Goal: Transaction & Acquisition: Purchase product/service

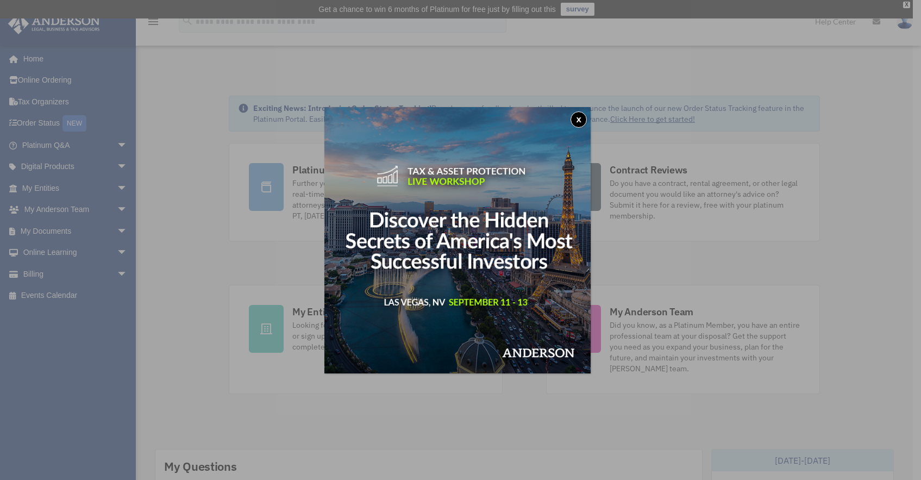
click at [166, 61] on div "x" at bounding box center [460, 240] width 921 height 480
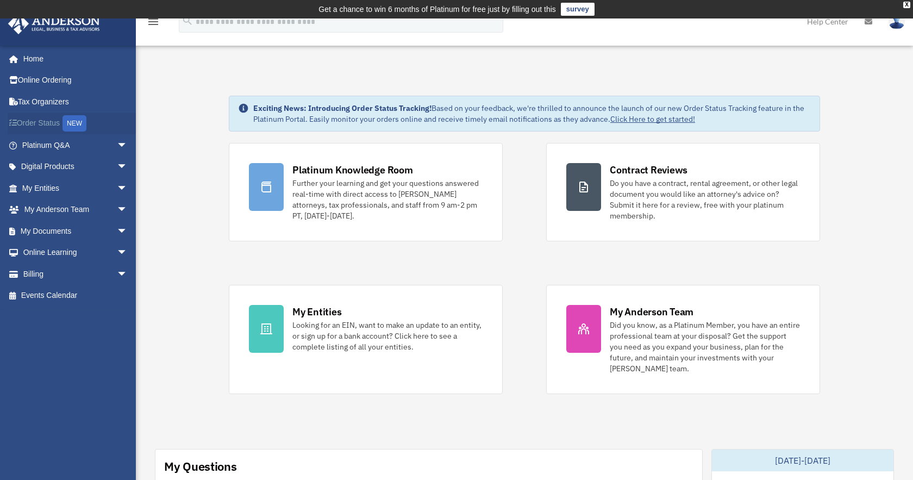
click at [55, 120] on link "Order Status NEW" at bounding box center [76, 123] width 136 height 22
click at [44, 277] on link "Billing arrow_drop_down" at bounding box center [76, 274] width 136 height 22
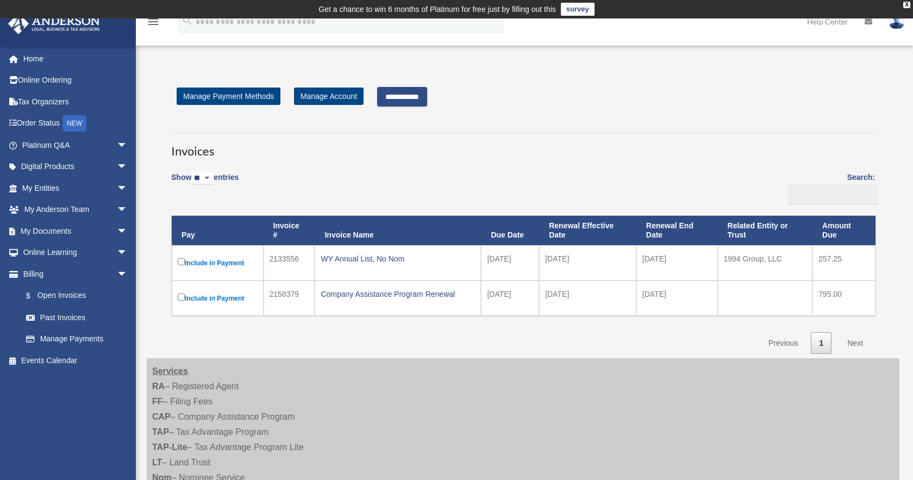
click at [854, 343] on link "Next" at bounding box center [855, 343] width 32 height 22
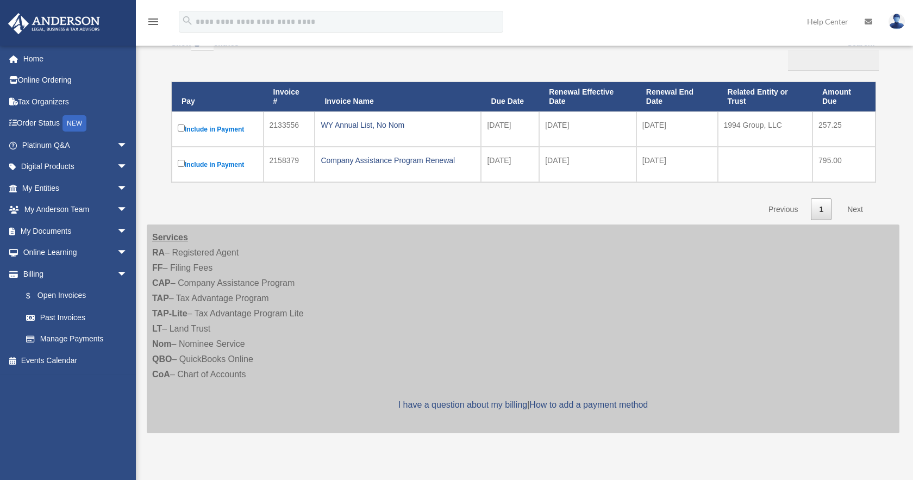
scroll to position [136, 0]
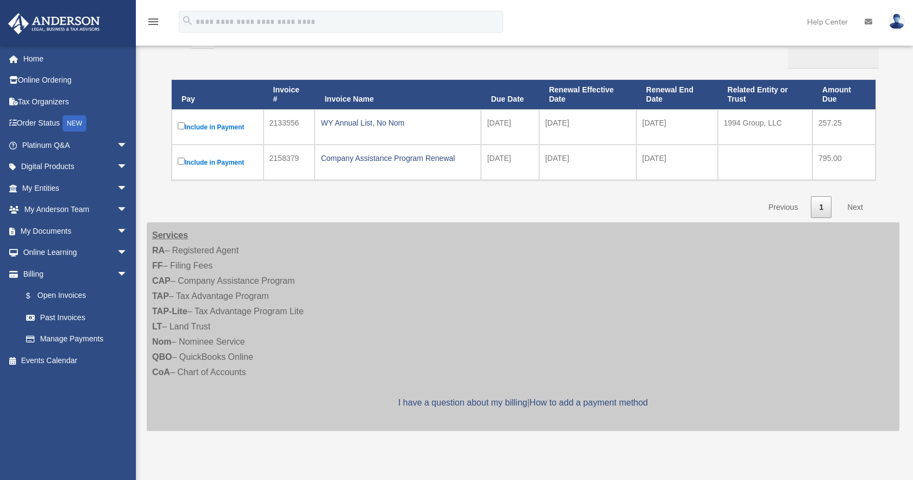
click at [852, 206] on link "Next" at bounding box center [855, 207] width 32 height 22
click at [215, 127] on label "Include in Payment" at bounding box center [218, 127] width 80 height 14
click at [344, 121] on div "WY Annual List, No Nom" at bounding box center [397, 122] width 154 height 15
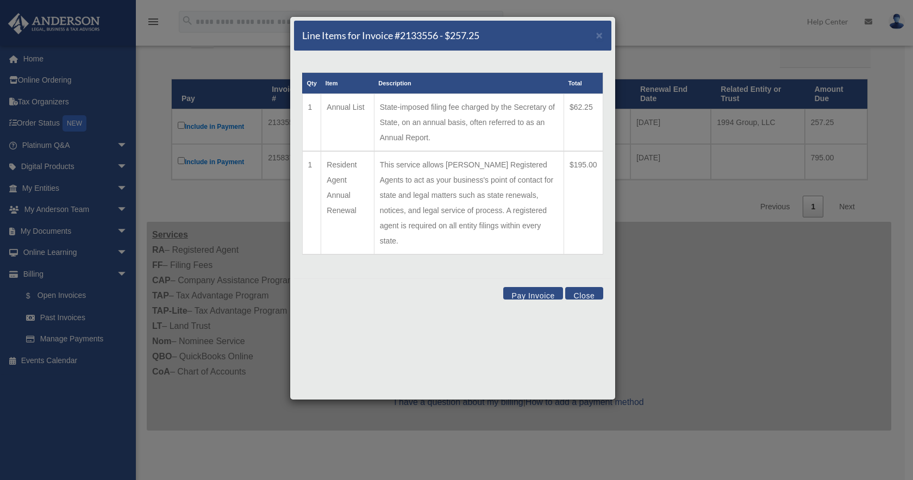
click at [539, 287] on button "Pay Invoice" at bounding box center [533, 293] width 60 height 12
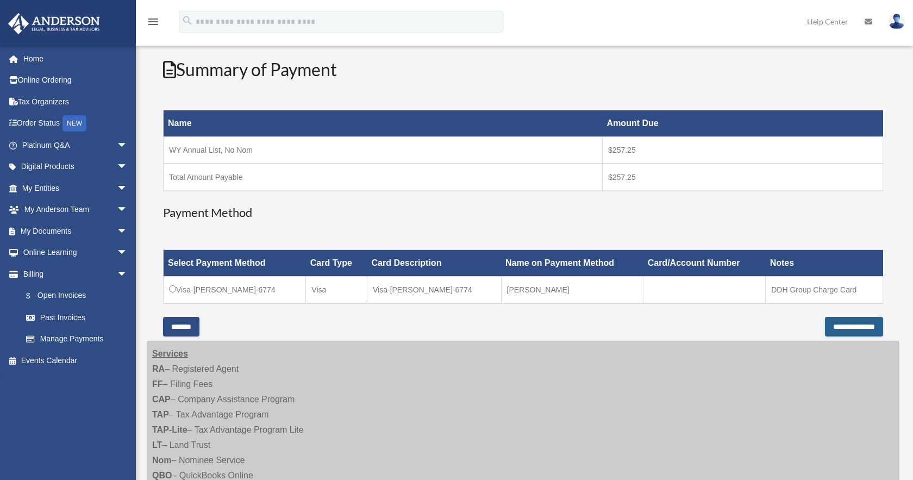
click at [858, 329] on input "**********" at bounding box center [854, 327] width 58 height 20
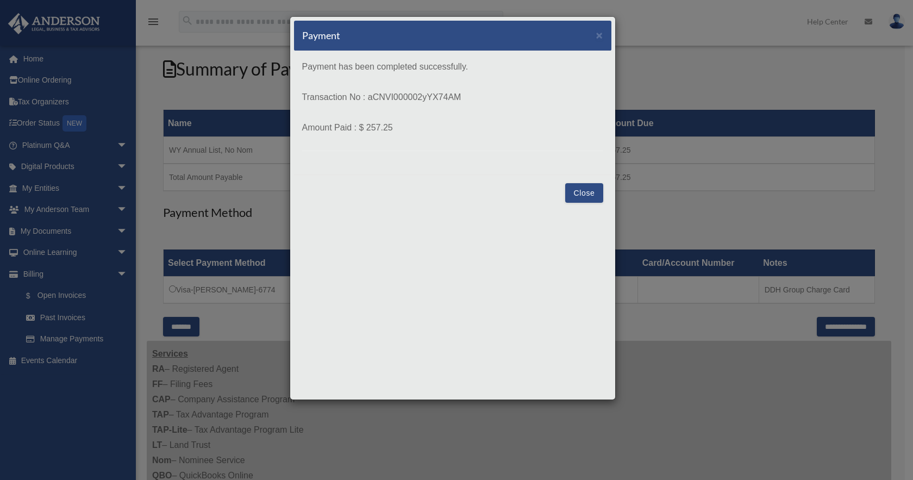
click at [581, 192] on button "Close" at bounding box center [583, 193] width 37 height 20
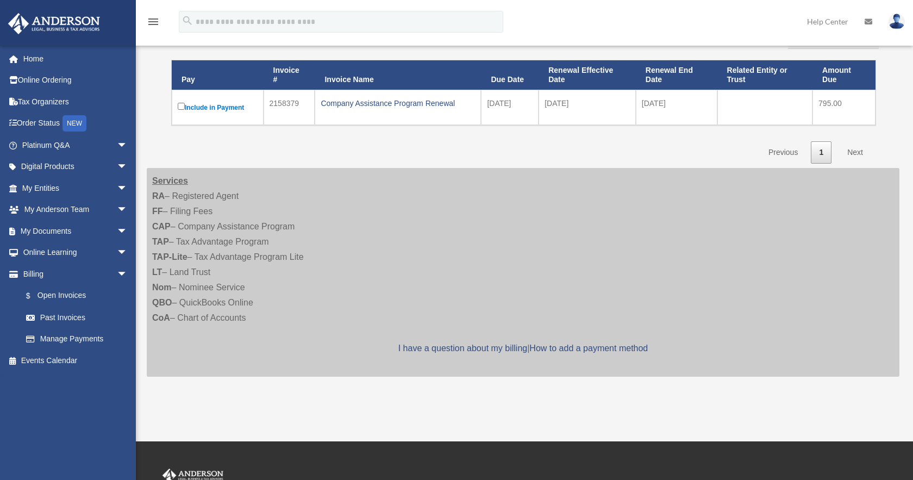
scroll to position [154, 0]
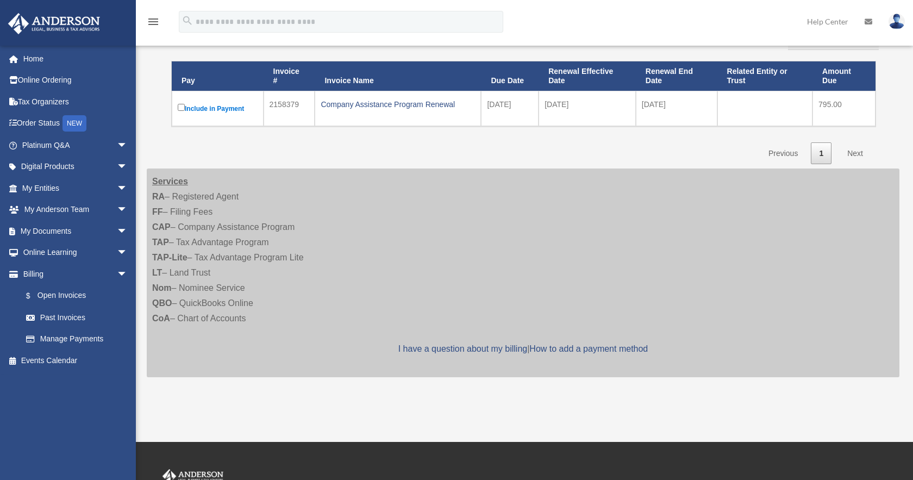
click at [150, 21] on icon "menu" at bounding box center [153, 21] width 13 height 13
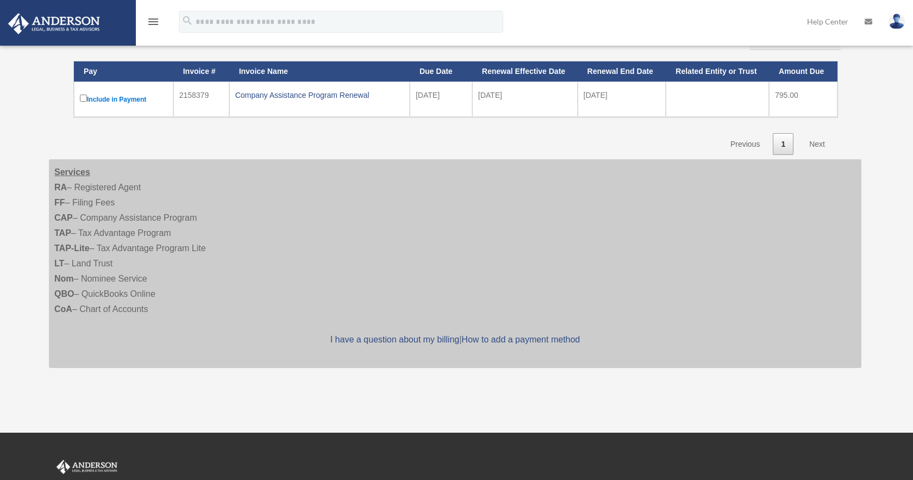
click at [899, 20] on img at bounding box center [896, 22] width 16 height 16
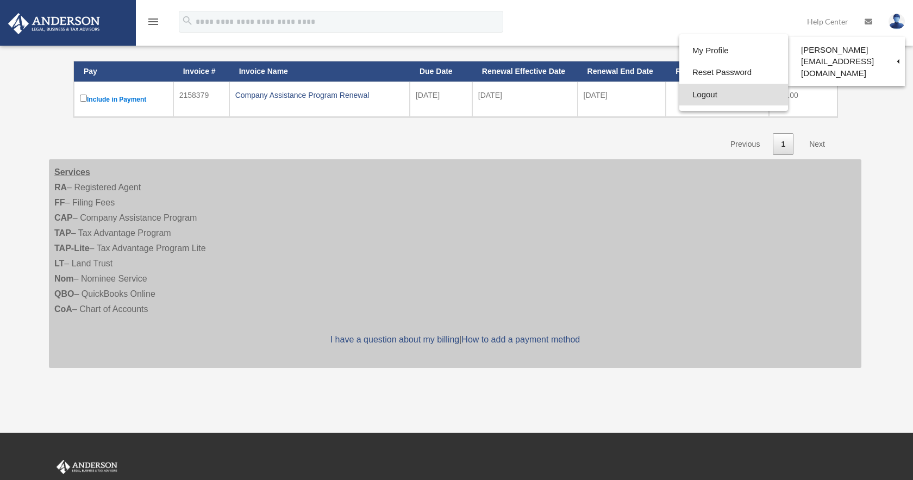
click at [706, 97] on link "Logout" at bounding box center [733, 95] width 109 height 22
